Goal: Transaction & Acquisition: Purchase product/service

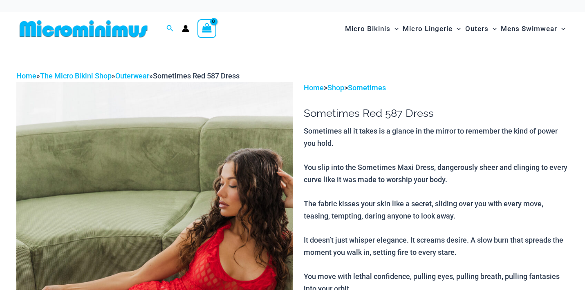
scroll to position [176, 0]
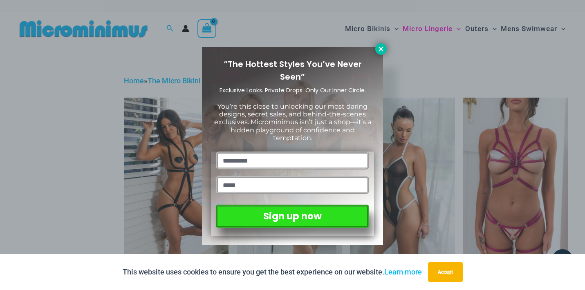
click at [379, 49] on icon at bounding box center [380, 48] width 7 height 7
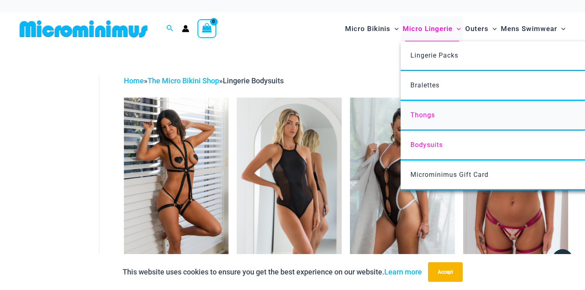
click at [419, 115] on span "Thongs" at bounding box center [422, 115] width 25 height 8
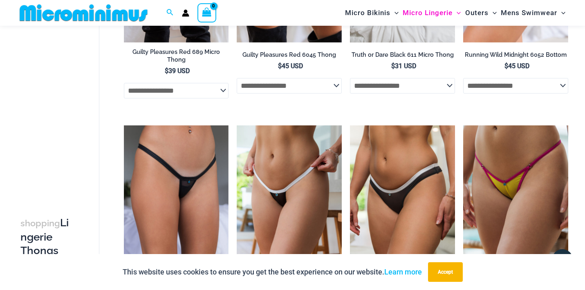
scroll to position [189, 0]
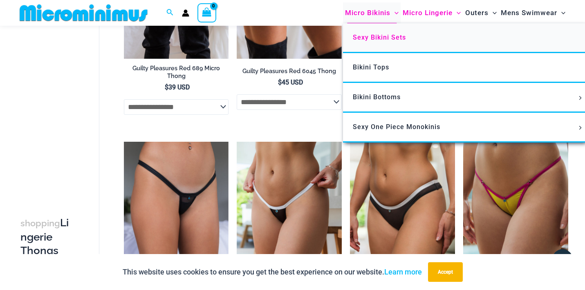
click at [385, 42] on link "Sexy Bikini Sets" at bounding box center [464, 38] width 243 height 30
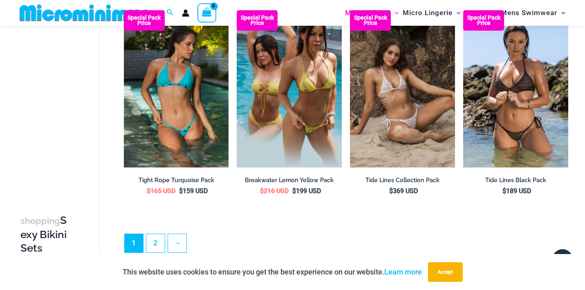
scroll to position [1612, 0]
